Goal: Transaction & Acquisition: Purchase product/service

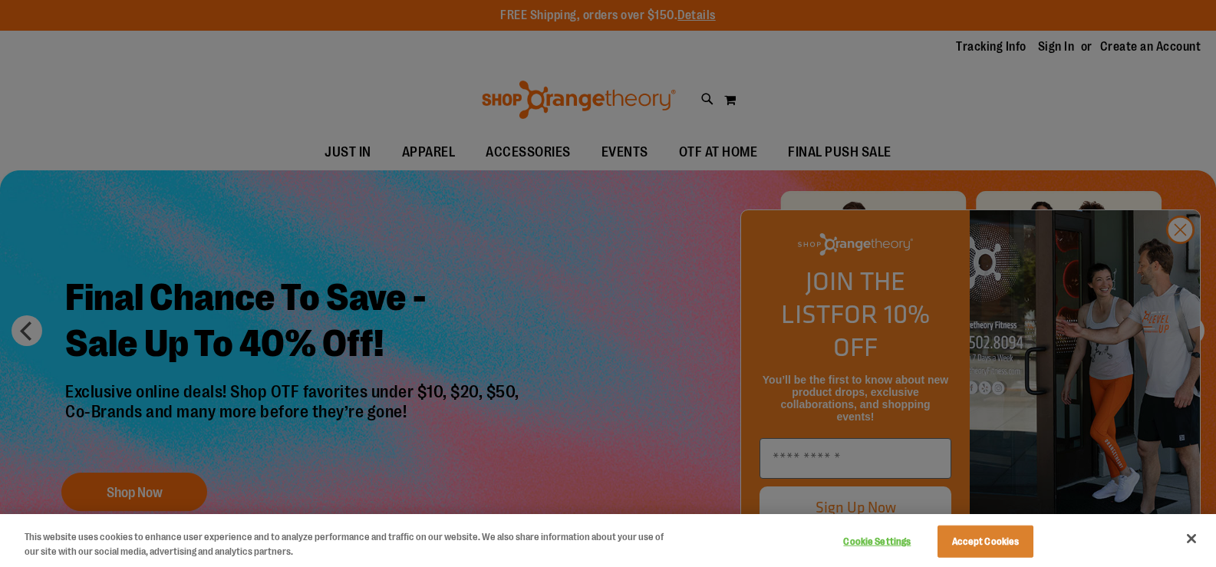
click at [908, 410] on div at bounding box center [608, 283] width 1216 height 567
click at [965, 546] on button "Accept Cookies" at bounding box center [985, 541] width 96 height 32
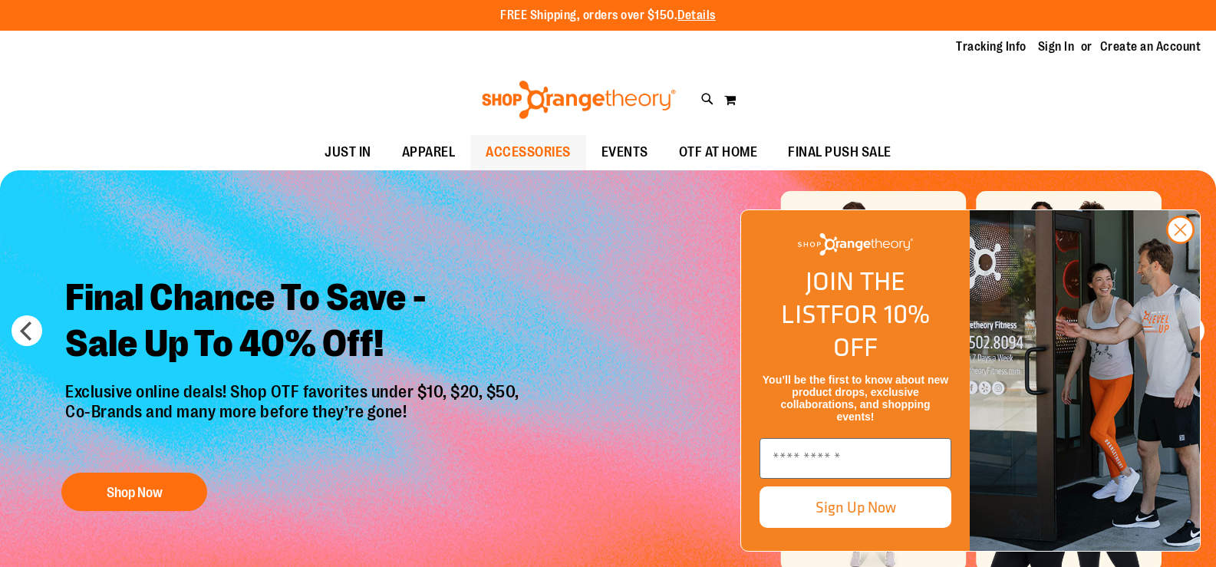
click at [514, 160] on span "ACCESSORIES" at bounding box center [528, 152] width 85 height 35
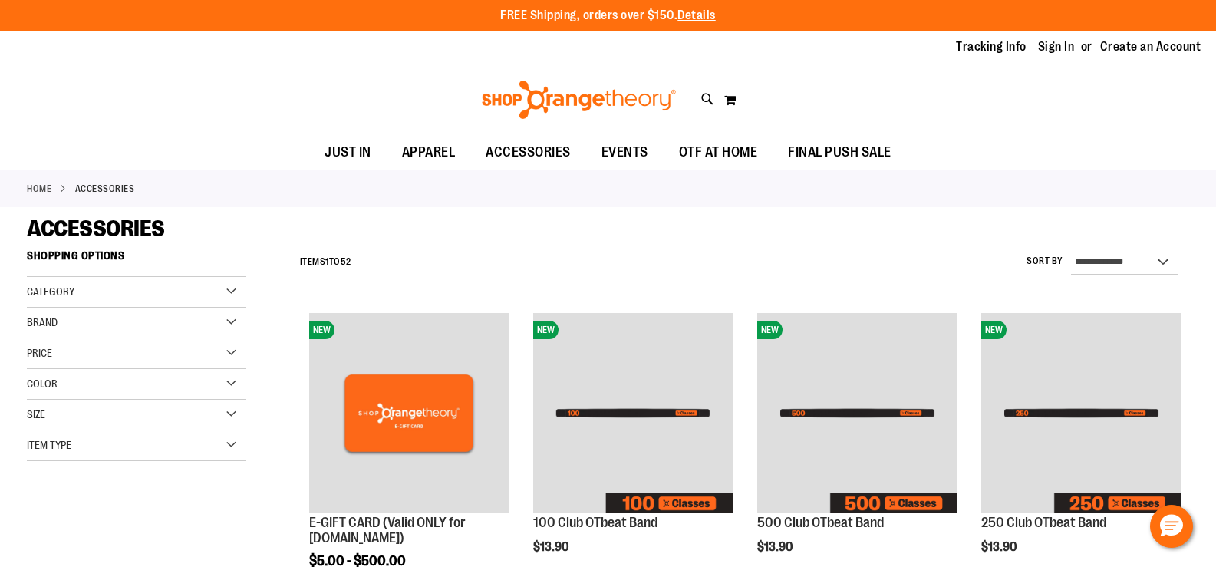
type input "**********"
drag, startPoint x: 0, startPoint y: 0, endPoint x: 100, endPoint y: 292, distance: 308.3
click at [100, 292] on div "Category" at bounding box center [136, 292] width 219 height 31
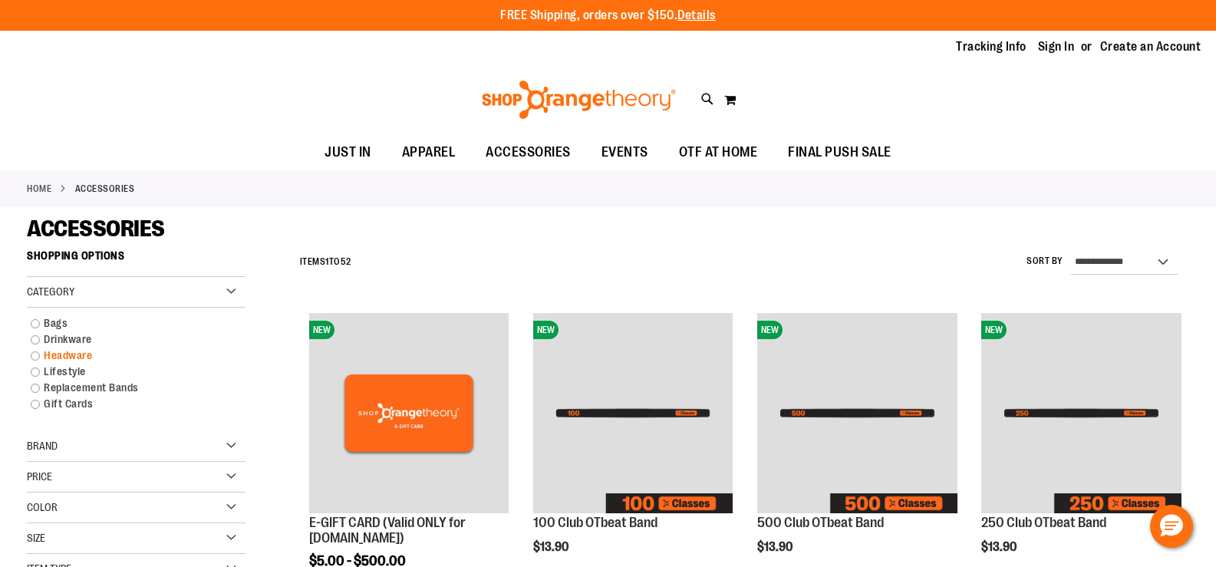
click at [86, 352] on link "Headware" at bounding box center [128, 356] width 210 height 16
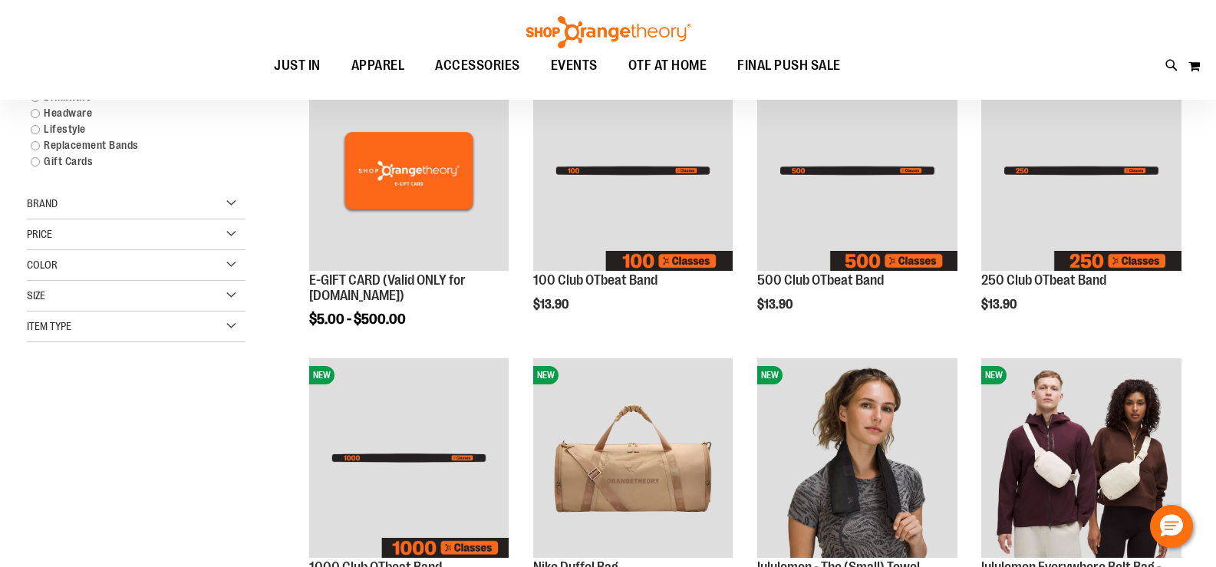
scroll to position [242, 0]
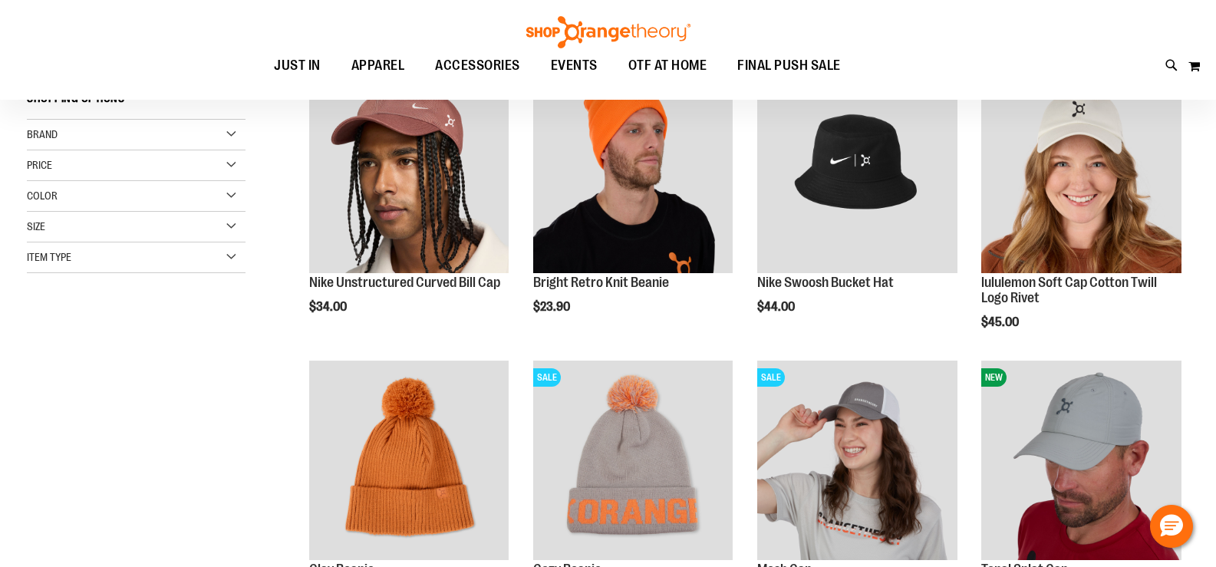
scroll to position [12, 0]
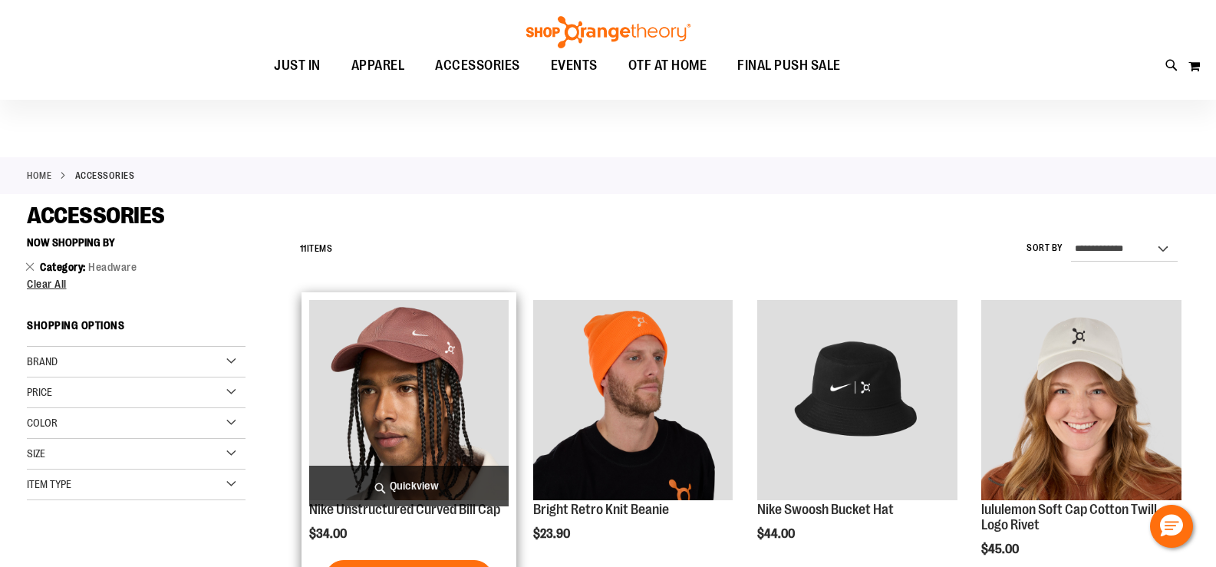
click at [354, 373] on img "product" at bounding box center [409, 400] width 200 height 200
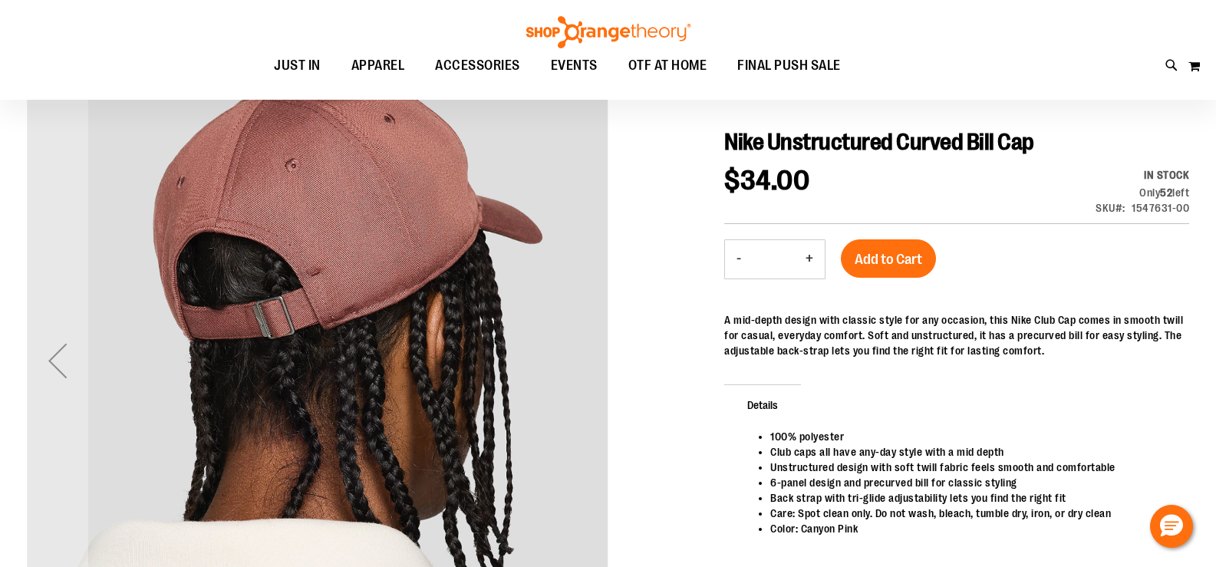
scroll to position [152, 0]
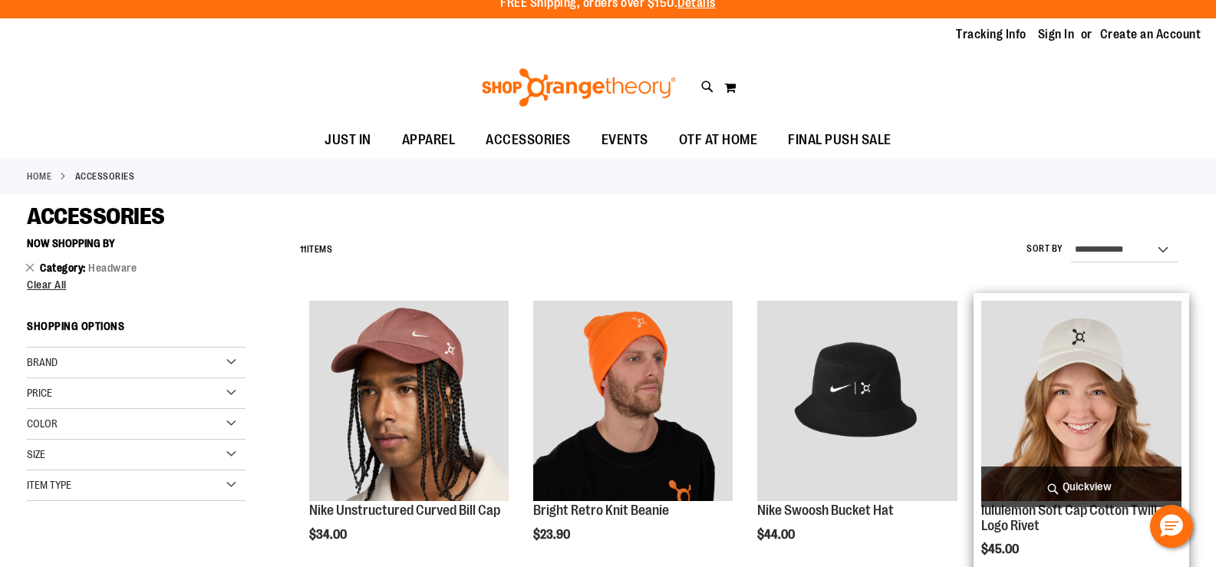
scroll to position [12, 0]
type input "**********"
click at [1085, 397] on img "product" at bounding box center [1081, 401] width 200 height 200
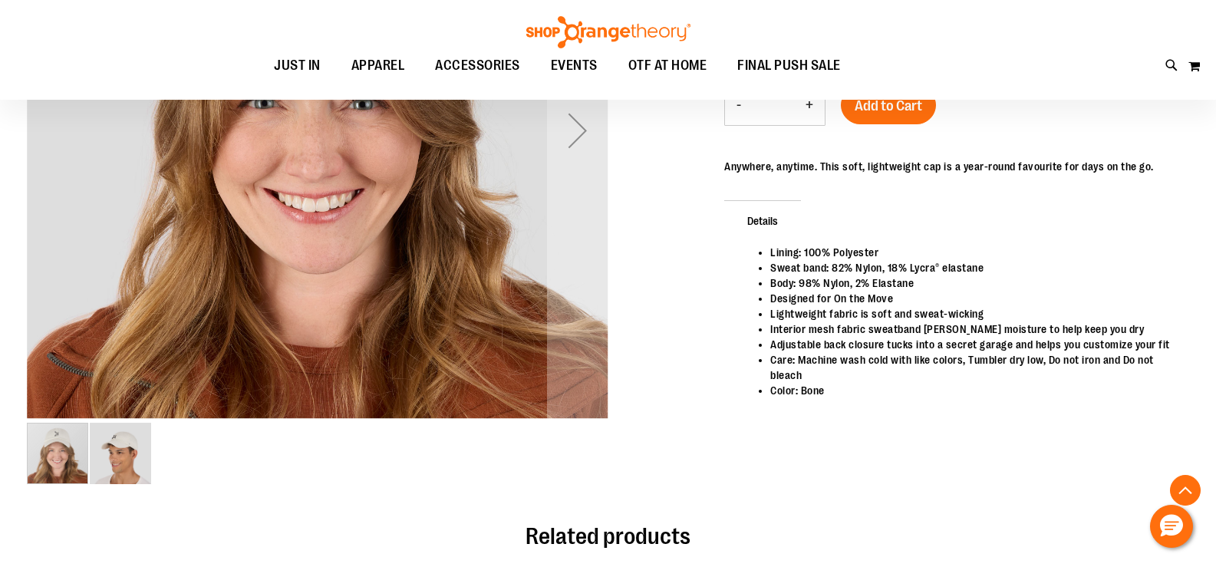
scroll to position [382, 0]
type input "**********"
click at [121, 452] on img "image 2 of 2" at bounding box center [120, 453] width 61 height 61
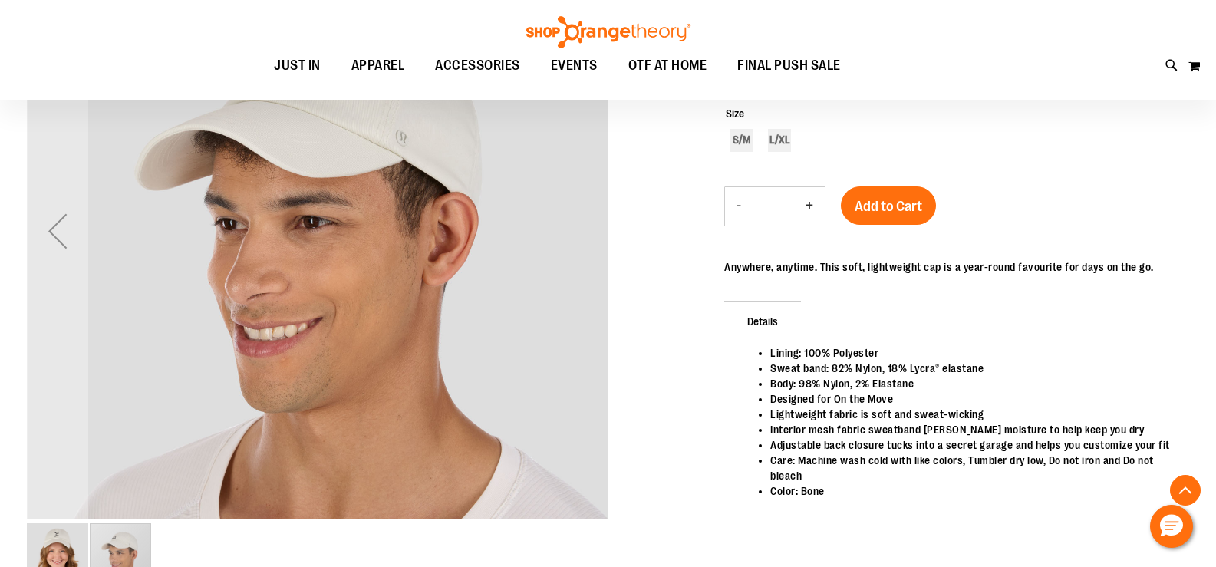
scroll to position [152, 0]
